Goal: Check status: Check status

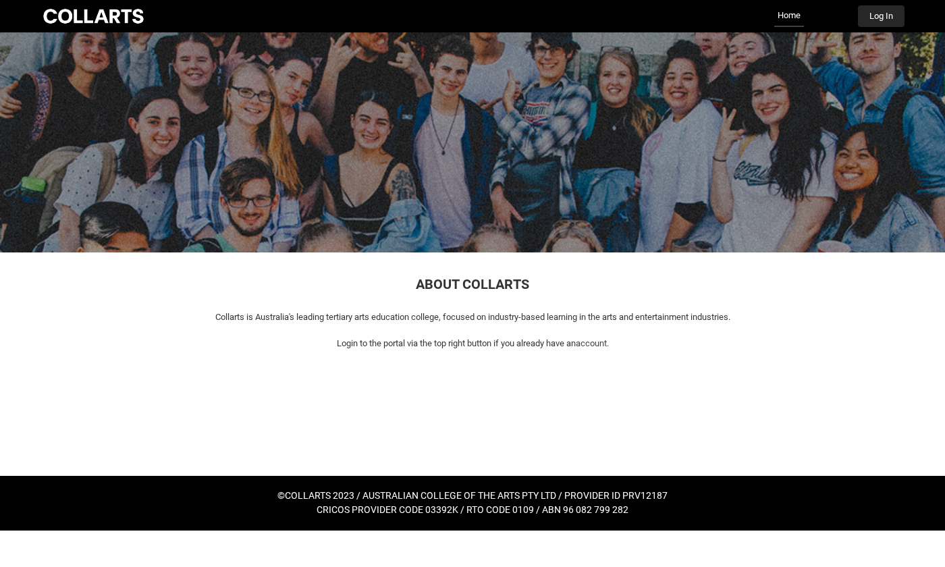
click at [872, 20] on button "Log In" at bounding box center [881, 16] width 47 height 22
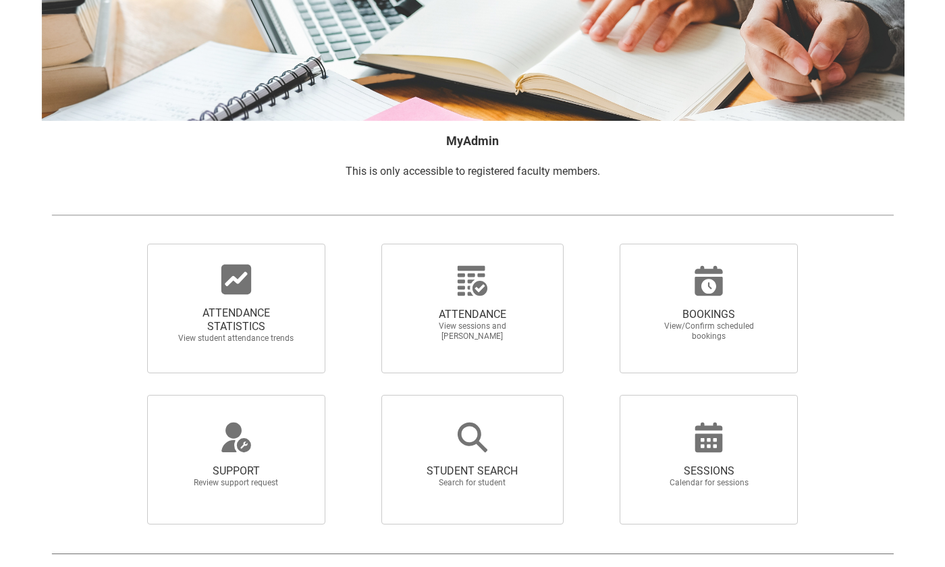
scroll to position [109, 0]
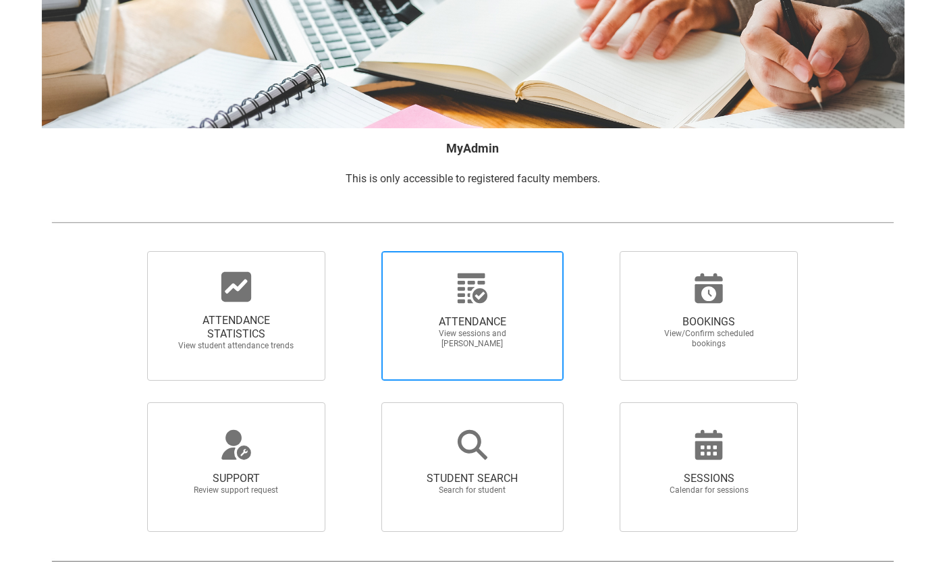
click at [446, 297] on div at bounding box center [473, 288] width 130 height 32
click at [359, 251] on input "ATTENDANCE View sessions and [PERSON_NAME]" at bounding box center [358, 251] width 1 height 1
radio input "true"
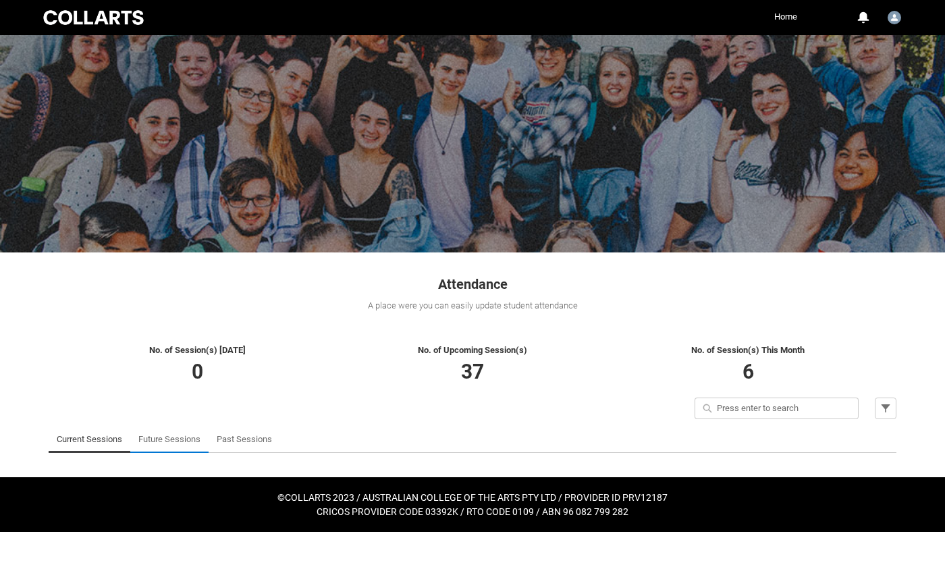
click at [169, 433] on link "Future Sessions" at bounding box center [169, 439] width 62 height 27
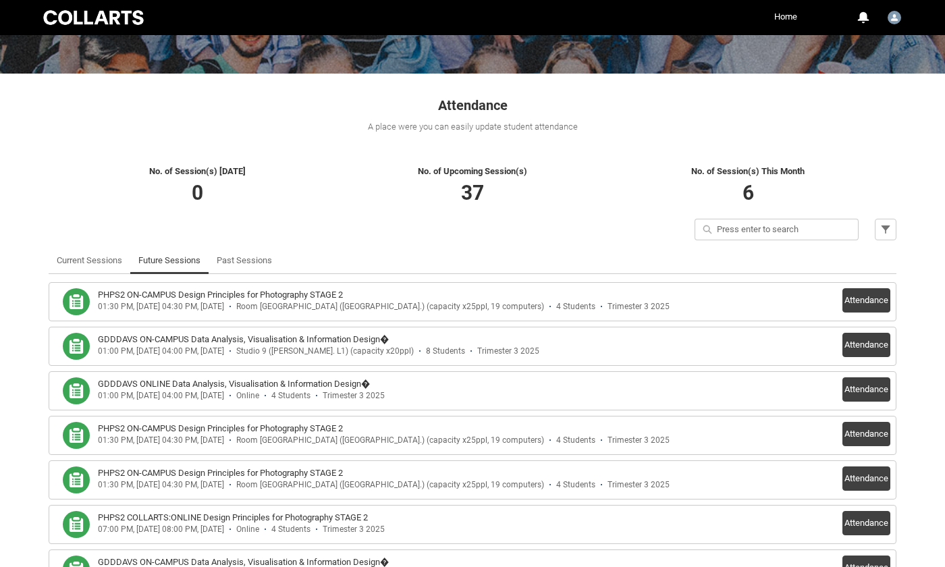
scroll to position [179, 0]
click at [862, 301] on button "Attendance" at bounding box center [867, 300] width 48 height 24
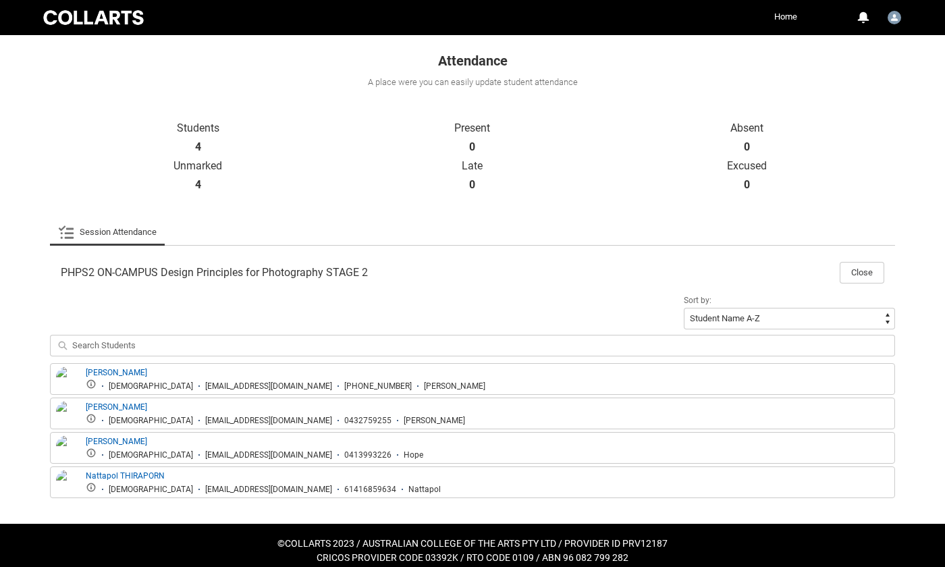
scroll to position [224, 0]
